Goal: Transaction & Acquisition: Purchase product/service

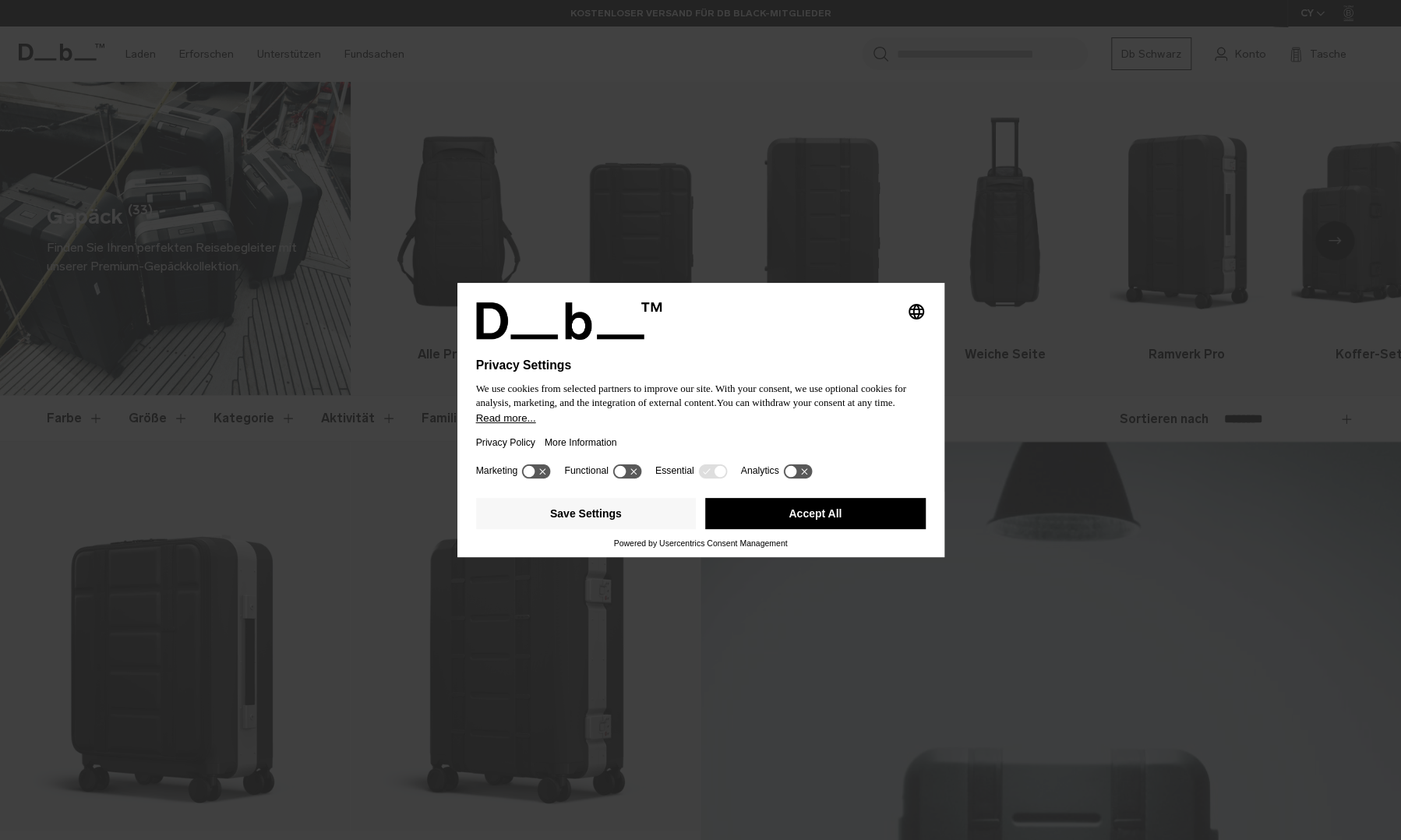
click at [1055, 229] on div "Selecting an option will immediately change the language Privacy Settings We us…" at bounding box center [700, 420] width 1401 height 840
click at [602, 509] on button "Save Settings" at bounding box center [587, 513] width 220 height 31
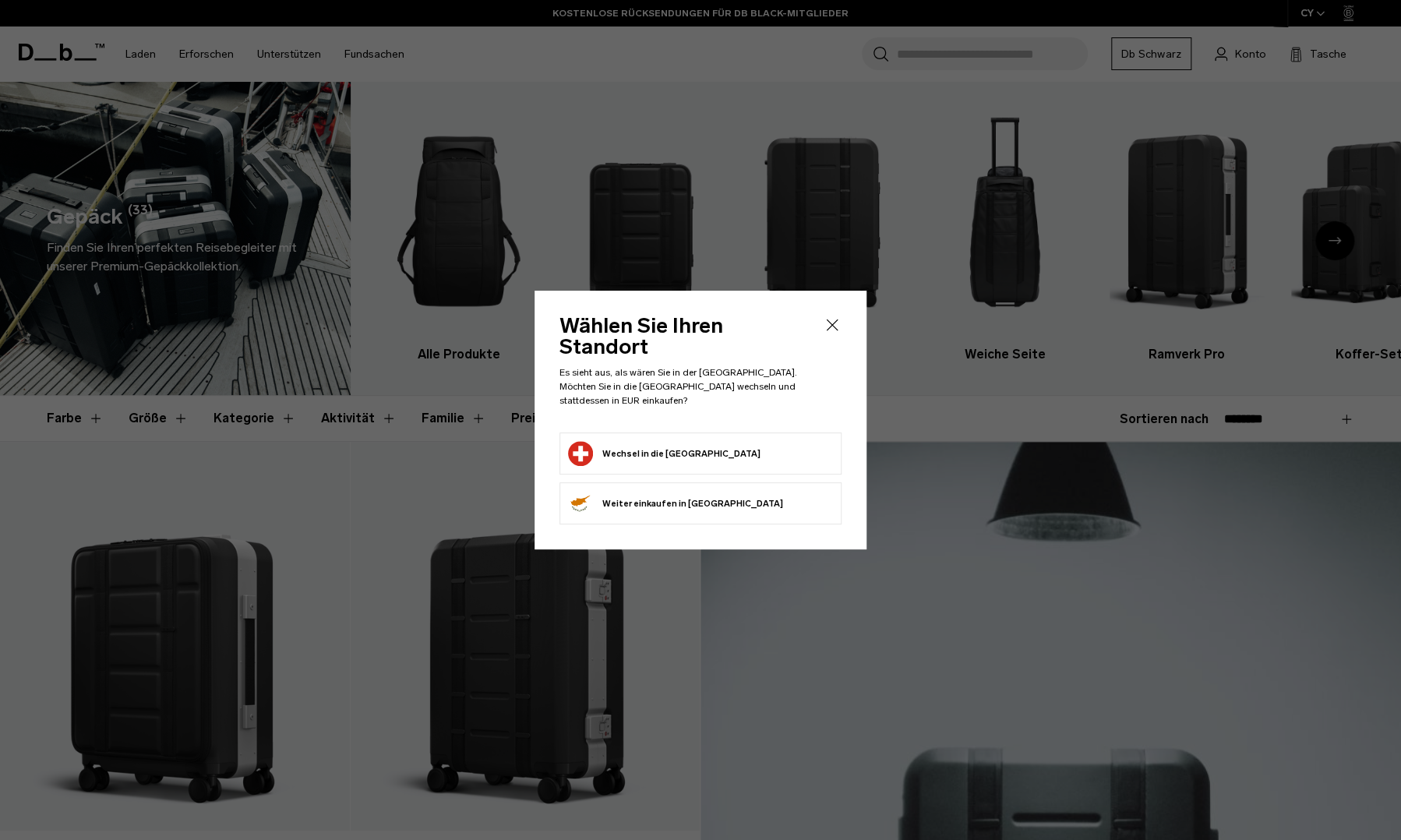
click at [835, 334] on icon "Schließen" at bounding box center [832, 324] width 18 height 18
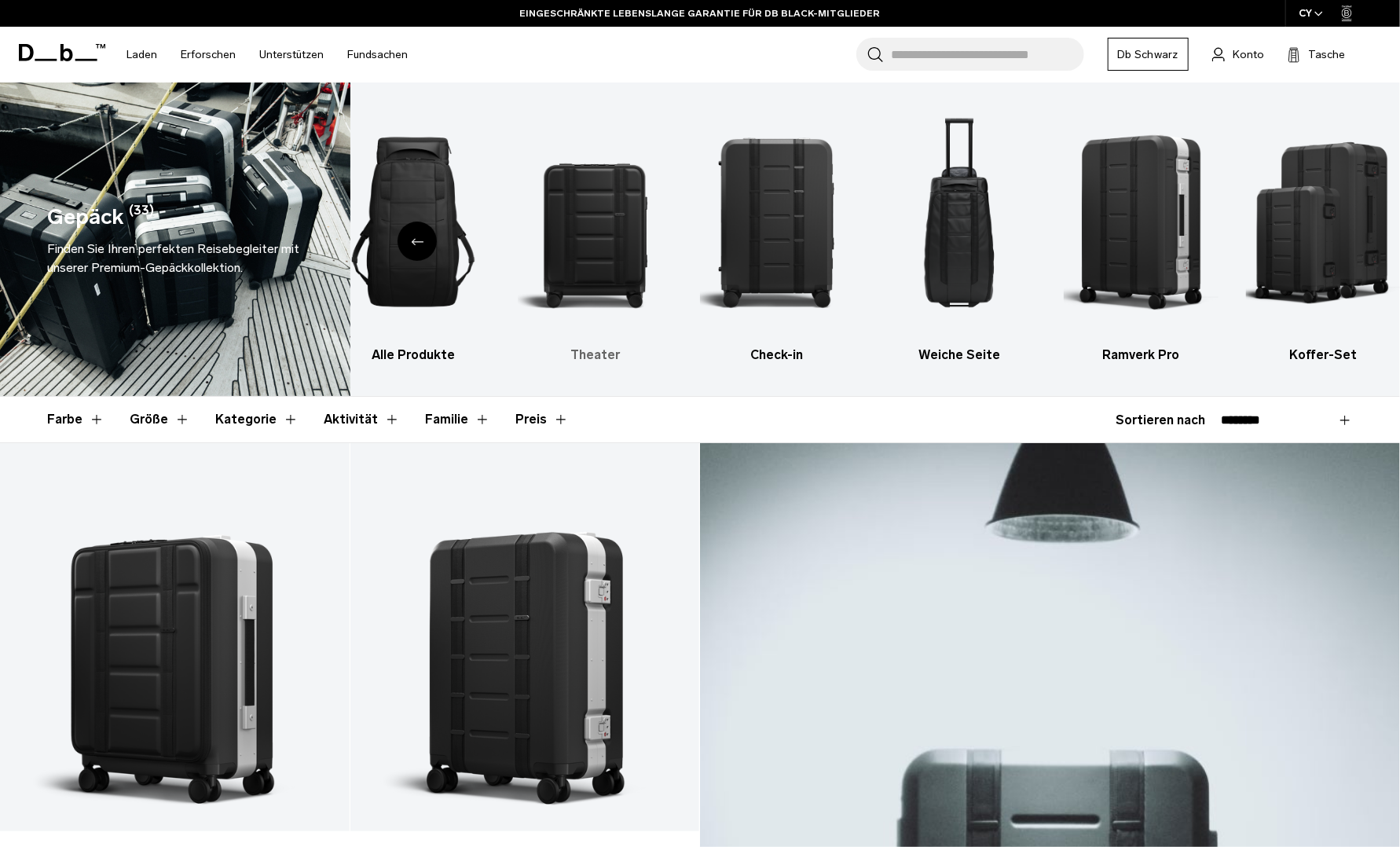
click at [630, 254] on img "2 / 6" at bounding box center [596, 222] width 155 height 232
